Goal: Information Seeking & Learning: Learn about a topic

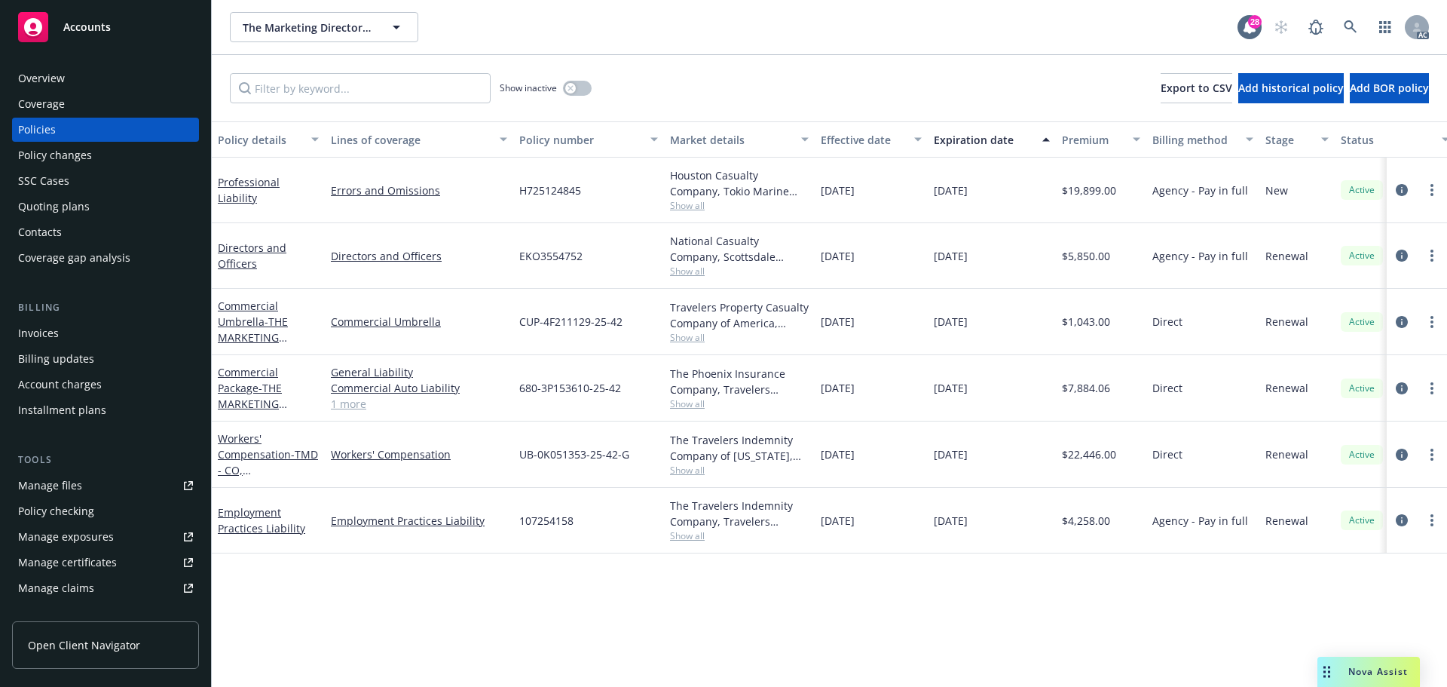
click at [693, 406] on span "Show all" at bounding box center [739, 403] width 139 height 13
click at [384, 591] on div "Policy details Lines of coverage Policy number Market details Effective date Ex…" at bounding box center [830, 403] width 1236 height 565
click at [701, 207] on span "Show all" at bounding box center [739, 205] width 139 height 13
drag, startPoint x: 585, startPoint y: 595, endPoint x: 671, endPoint y: 411, distance: 203.0
click at [586, 594] on div "Policy details Lines of coverage Policy number Market details Effective date Ex…" at bounding box center [830, 403] width 1236 height 565
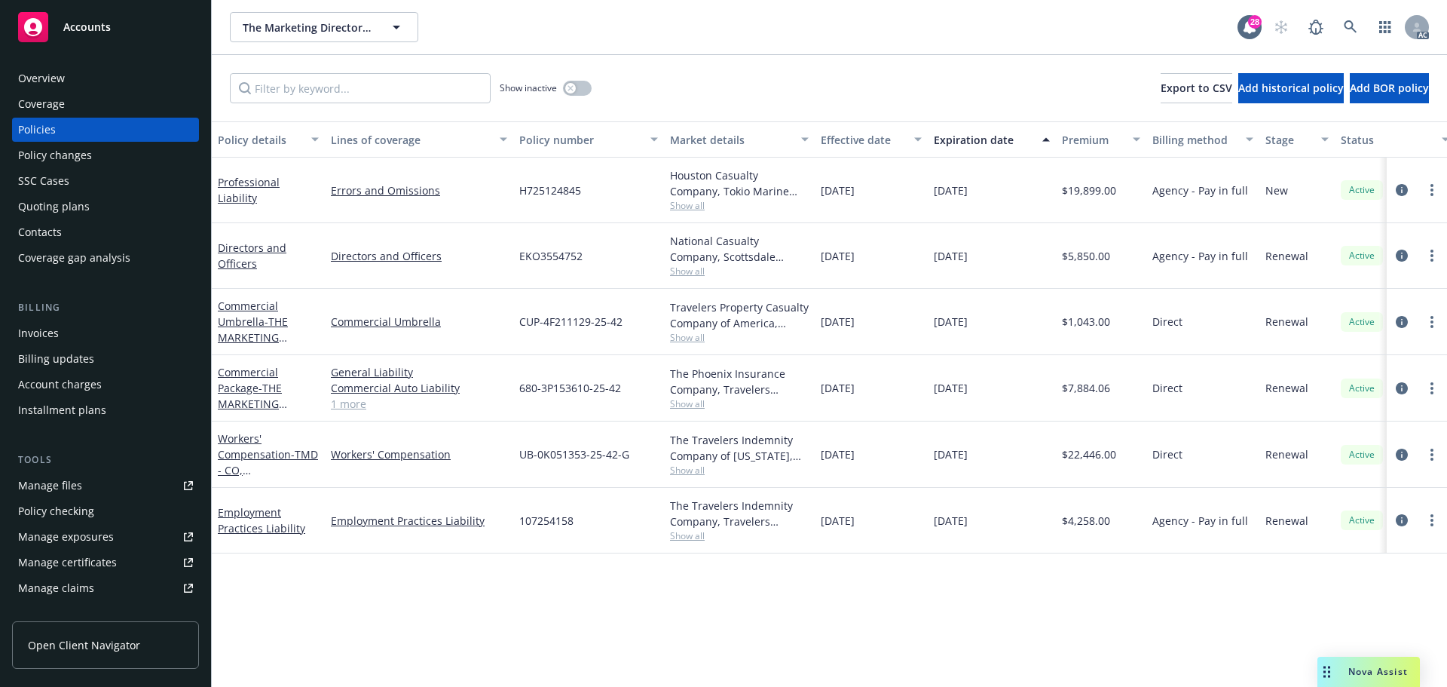
click at [694, 271] on span "Show all" at bounding box center [739, 271] width 139 height 13
click at [606, 602] on div "Policy details Lines of coverage Policy number Market details Effective date Ex…" at bounding box center [830, 403] width 1236 height 565
click at [694, 535] on span "Show all" at bounding box center [739, 535] width 139 height 13
click at [827, 619] on div "Policy details Lines of coverage Policy number Market details Effective date Ex…" at bounding box center [830, 403] width 1236 height 565
